Goal: Task Accomplishment & Management: Manage account settings

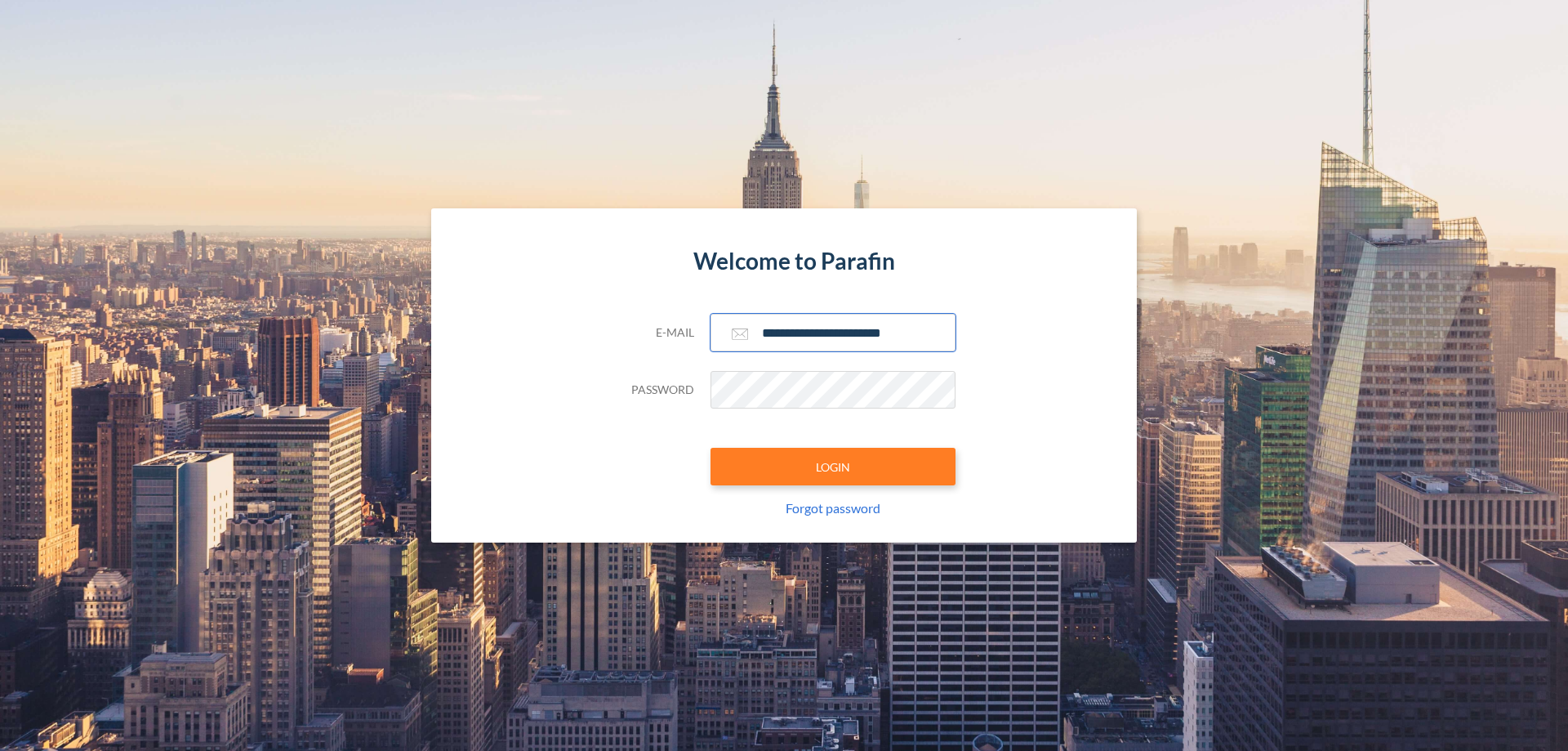
type input "**********"
click at [834, 467] on button "LOGIN" at bounding box center [833, 467] width 245 height 37
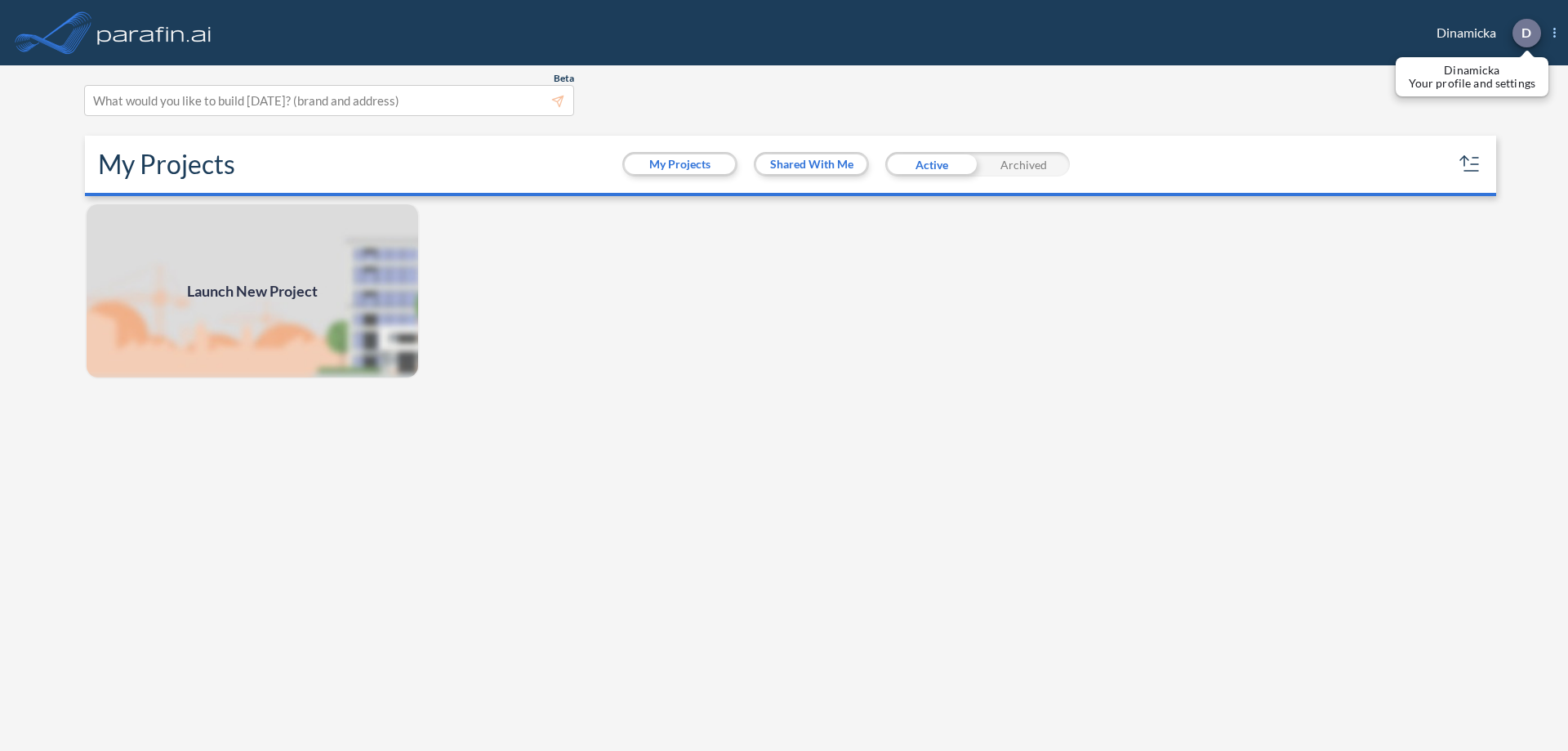
click at [1526, 33] on p "D" at bounding box center [1527, 32] width 10 height 14
